Goal: Task Accomplishment & Management: Use online tool/utility

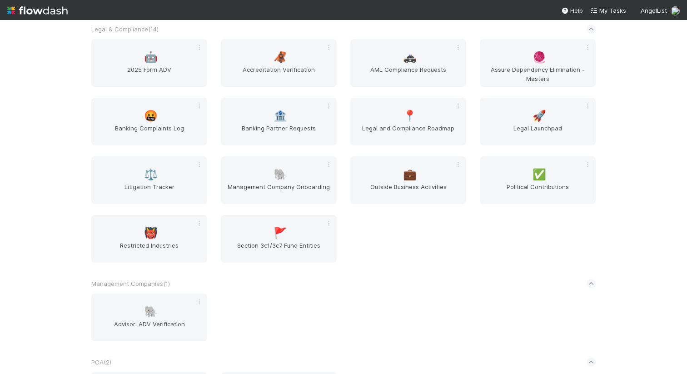
scroll to position [864, 0]
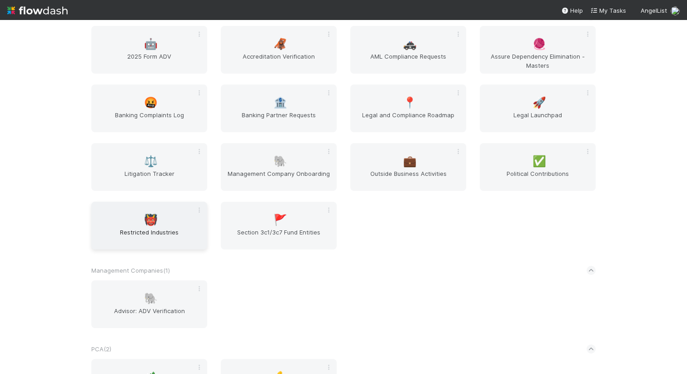
click at [163, 228] on span "Restricted Industries" at bounding box center [149, 237] width 109 height 18
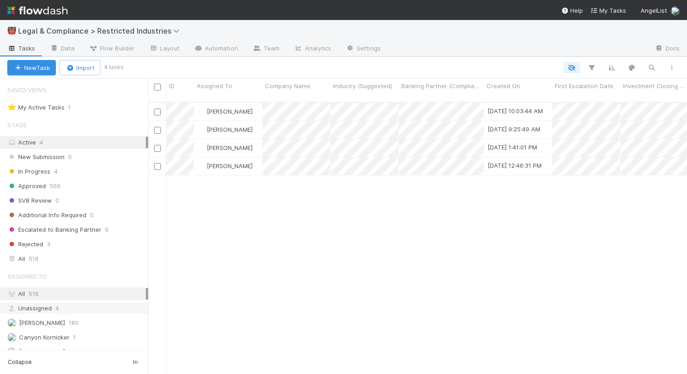
scroll to position [25, 0]
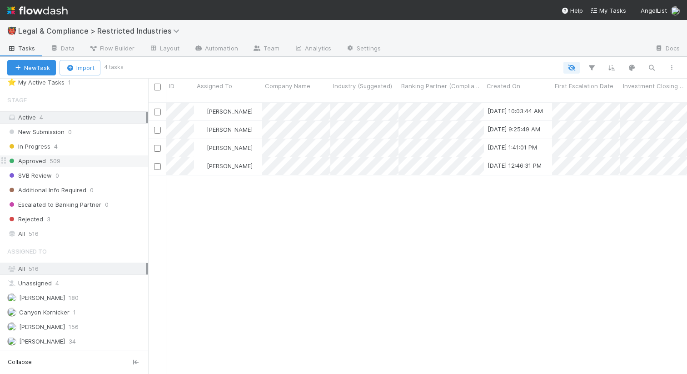
click at [53, 164] on span "509" at bounding box center [55, 160] width 11 height 11
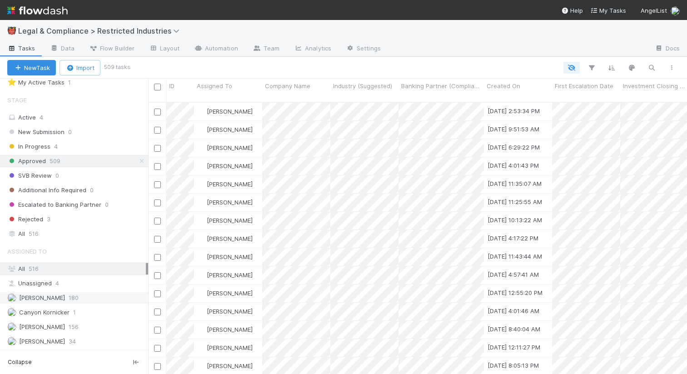
scroll to position [279, 539]
click at [82, 292] on div "Aryeh Friedman 180" at bounding box center [76, 297] width 139 height 11
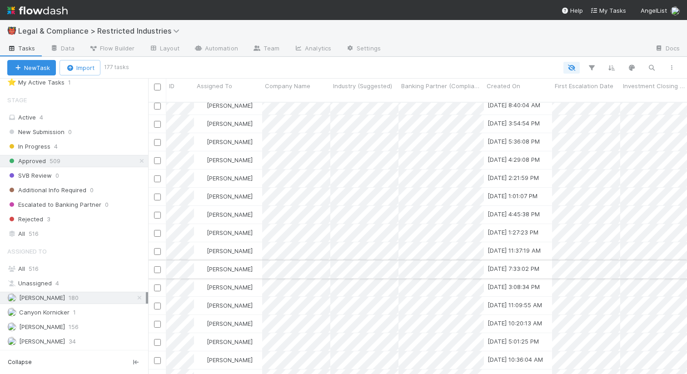
scroll to position [63, 0]
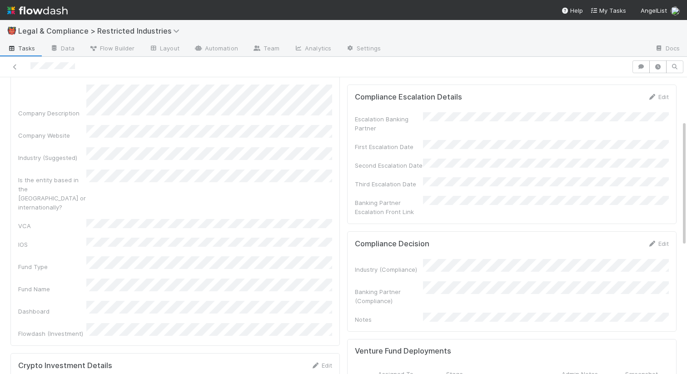
scroll to position [109, 0]
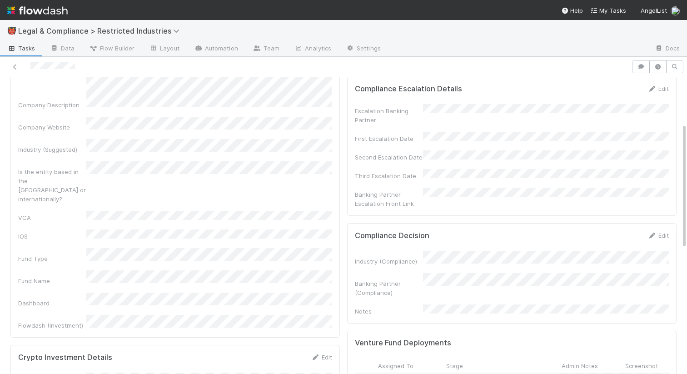
click at [154, 228] on div "Investment Closing Date Company Name Company Description Company Website Indust…" at bounding box center [175, 178] width 314 height 304
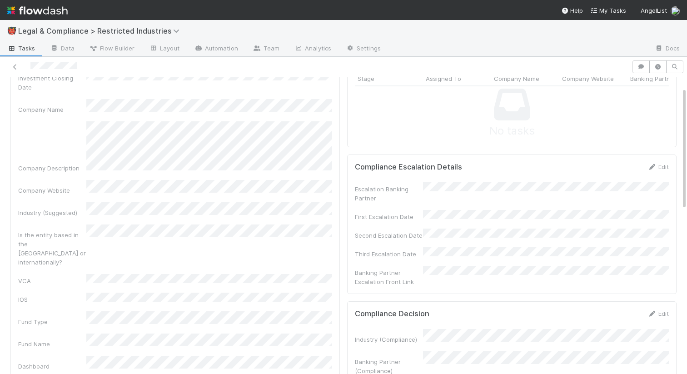
scroll to position [69, 0]
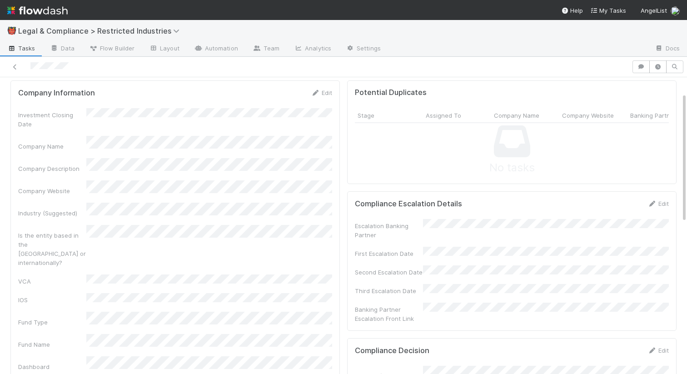
scroll to position [39, 0]
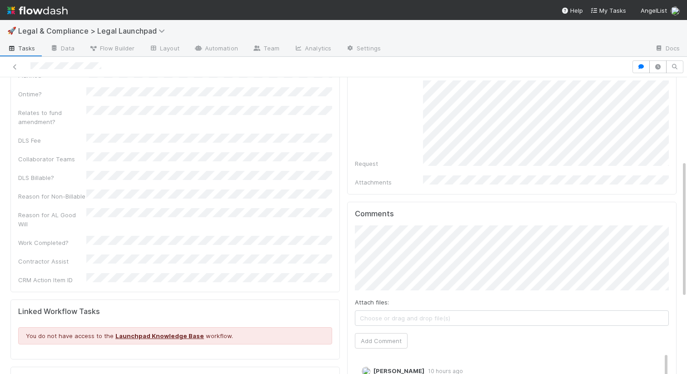
scroll to position [180, 0]
